Goal: Task Accomplishment & Management: Manage account settings

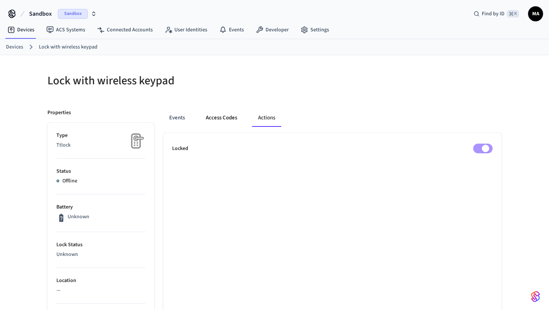
click at [222, 113] on button "Access Codes" at bounding box center [221, 118] width 43 height 18
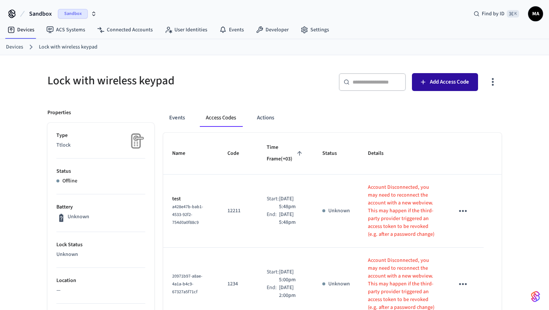
click at [425, 75] on button "Add Access Code" at bounding box center [445, 82] width 66 height 18
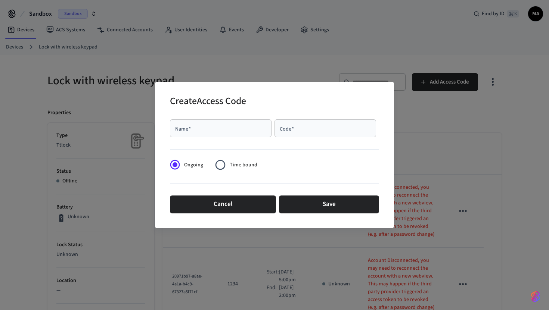
click at [275, 72] on div "Create Access Code Name   * Name   * Code   * Code   * Ongoing Time bound Cance…" at bounding box center [274, 155] width 549 height 310
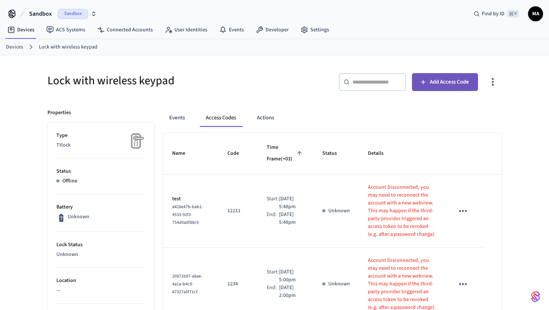
click at [436, 86] on span "Add Access Code" at bounding box center [449, 82] width 39 height 10
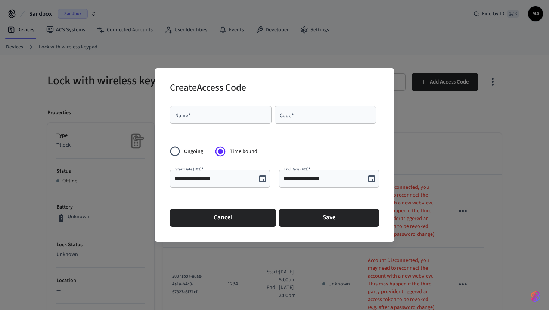
click at [261, 184] on button "Choose date, selected date is Aug 25, 2025" at bounding box center [262, 178] width 15 height 15
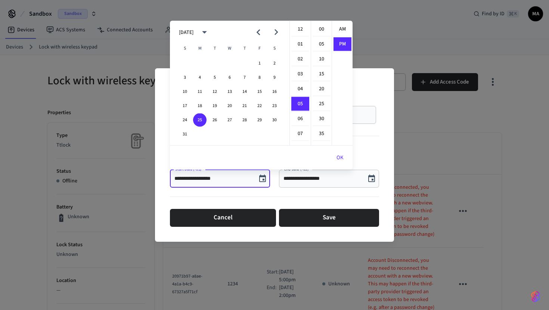
scroll to position [14, 0]
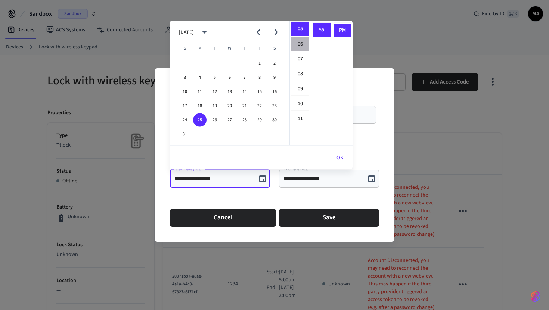
click at [301, 44] on li "06" at bounding box center [300, 44] width 18 height 14
click at [299, 53] on li "08" at bounding box center [300, 59] width 18 height 14
click at [299, 53] on li "10" at bounding box center [300, 59] width 18 height 14
type input "**********"
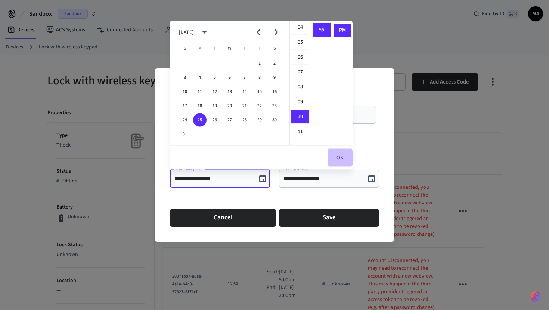
click at [346, 158] on button "OK" at bounding box center [339, 158] width 25 height 18
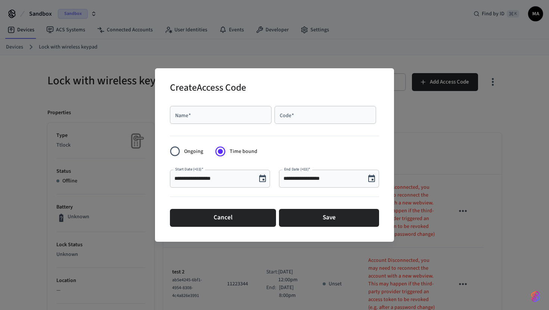
click at [229, 45] on div "**********" at bounding box center [274, 155] width 549 height 310
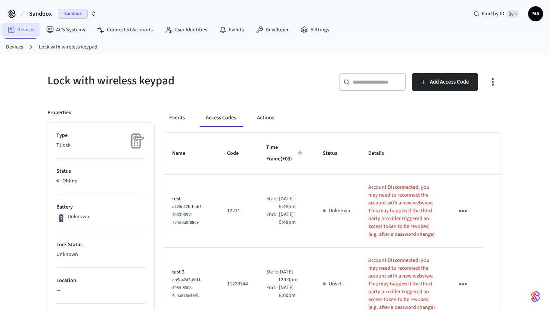
click at [27, 31] on link "Devices" at bounding box center [20, 29] width 39 height 13
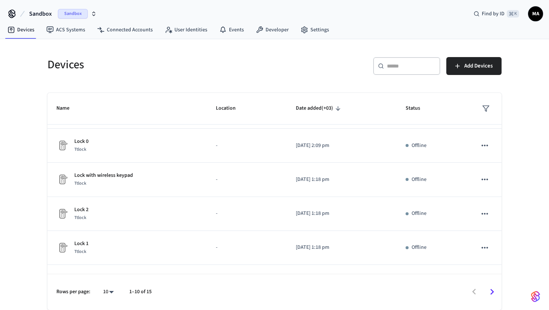
scroll to position [196, 0]
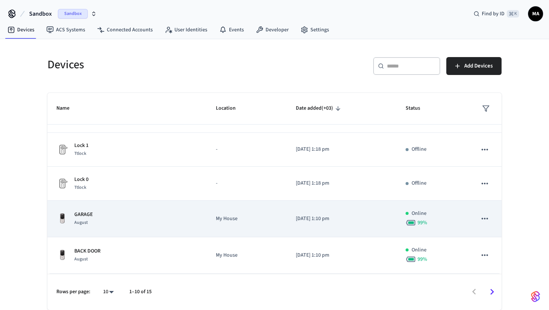
click at [166, 227] on td "GARAGE August" at bounding box center [126, 219] width 159 height 37
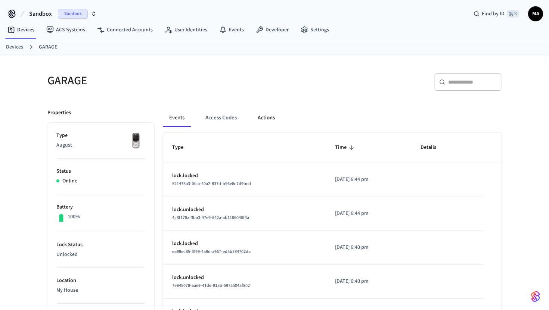
click at [263, 116] on button "Actions" at bounding box center [266, 118] width 29 height 18
click at [262, 112] on button "Actions" at bounding box center [266, 118] width 29 height 18
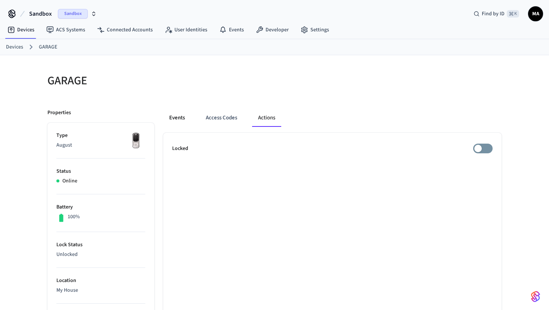
click at [182, 112] on button "Events" at bounding box center [177, 118] width 28 height 18
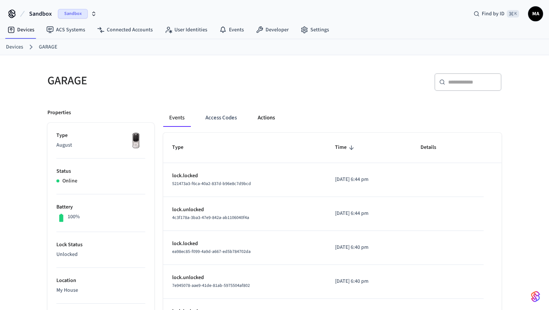
click at [267, 122] on button "Actions" at bounding box center [266, 118] width 29 height 18
click at [262, 116] on button "Actions" at bounding box center [266, 118] width 29 height 18
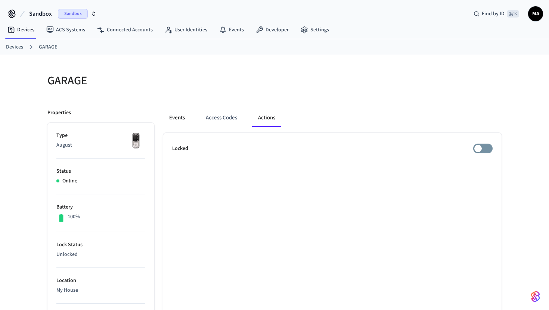
click at [182, 120] on button "Events" at bounding box center [177, 118] width 28 height 18
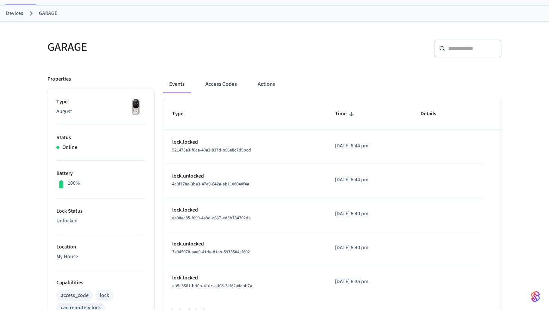
scroll to position [37, 0]
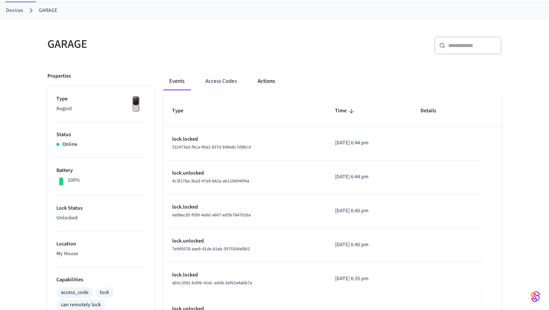
click at [263, 86] on button "Actions" at bounding box center [266, 81] width 29 height 18
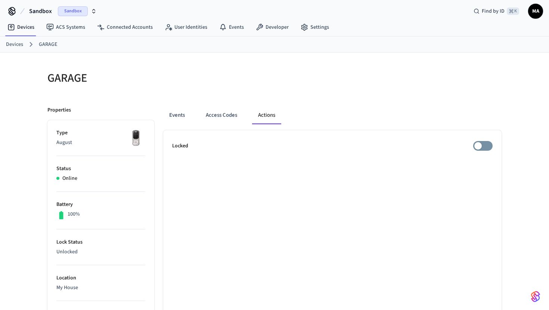
scroll to position [0, 0]
